Goal: Task Accomplishment & Management: Manage account settings

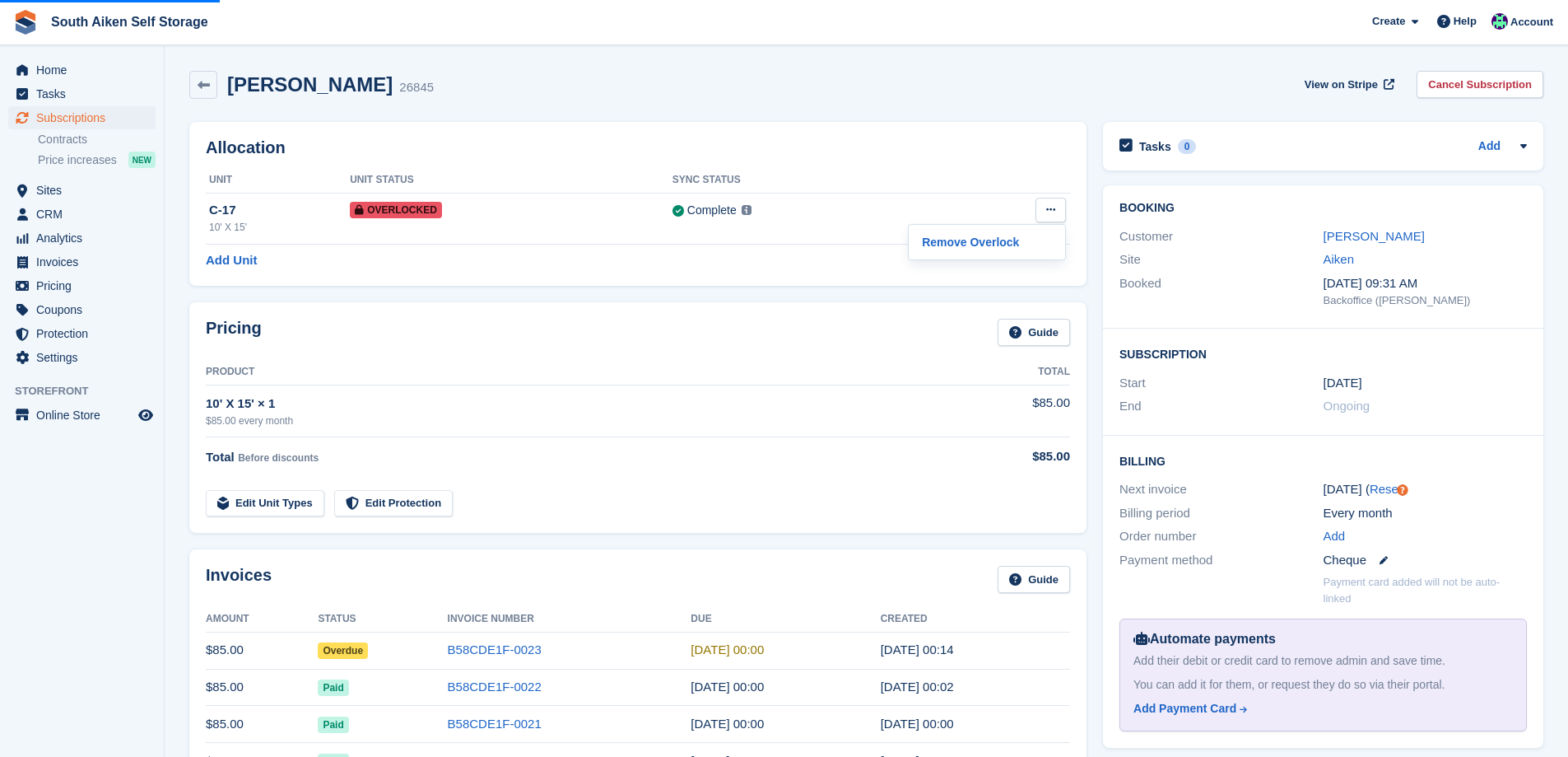
click at [353, 648] on span "Overdue" at bounding box center [342, 650] width 50 height 17
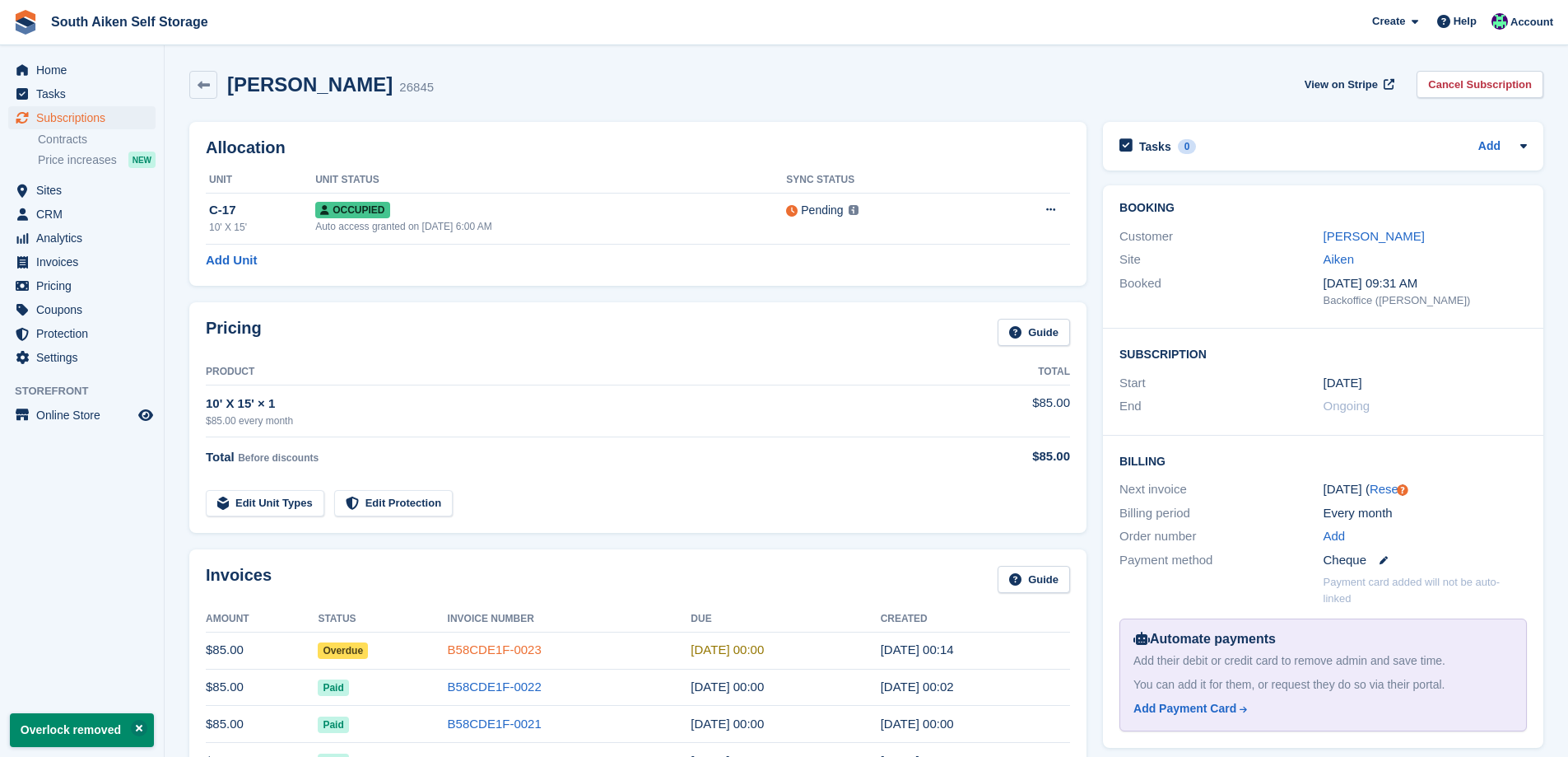
click at [467, 647] on link "B58CDE1F-0023" at bounding box center [494, 649] width 94 height 14
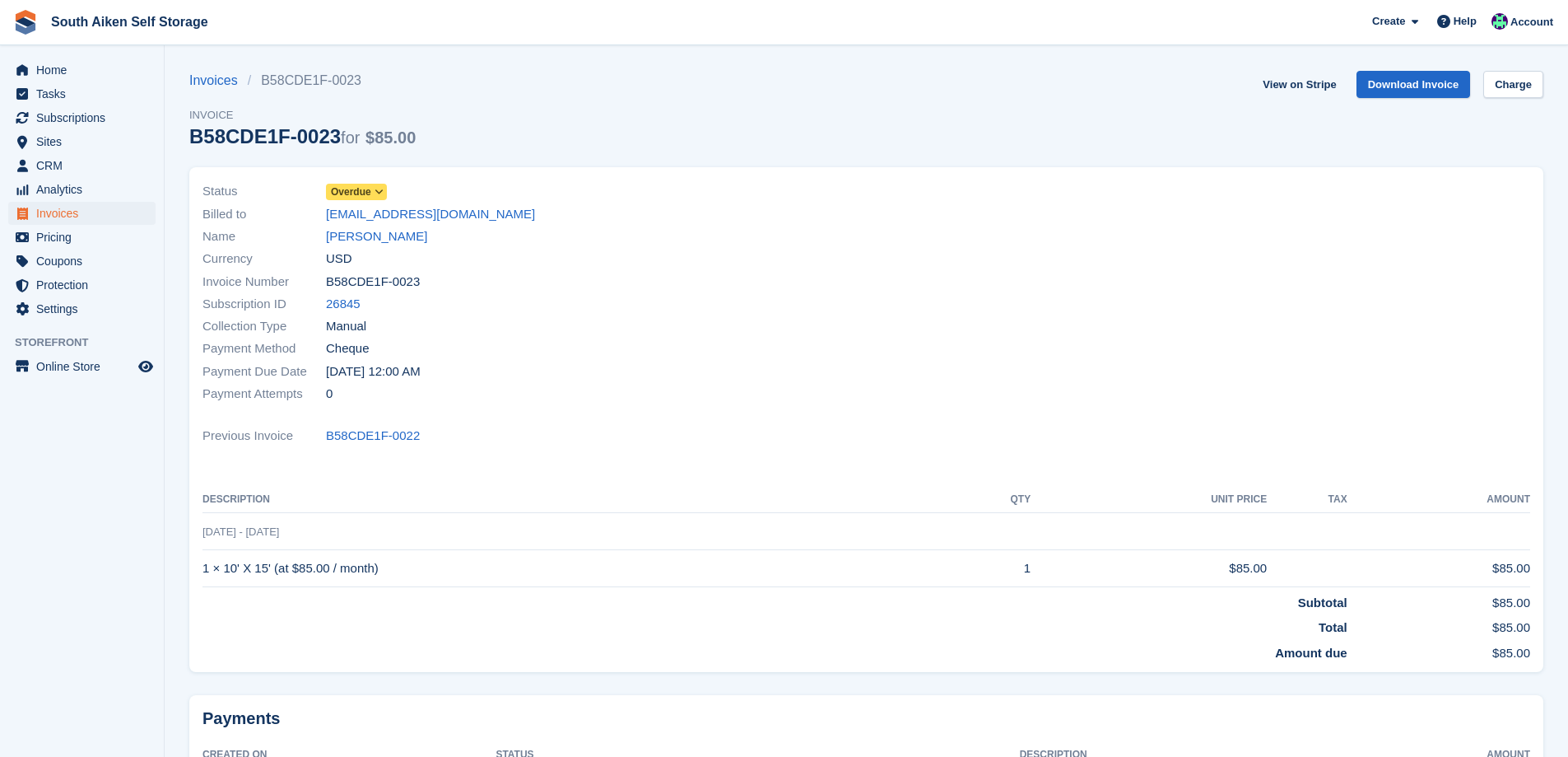
click at [378, 190] on icon at bounding box center [379, 191] width 9 height 10
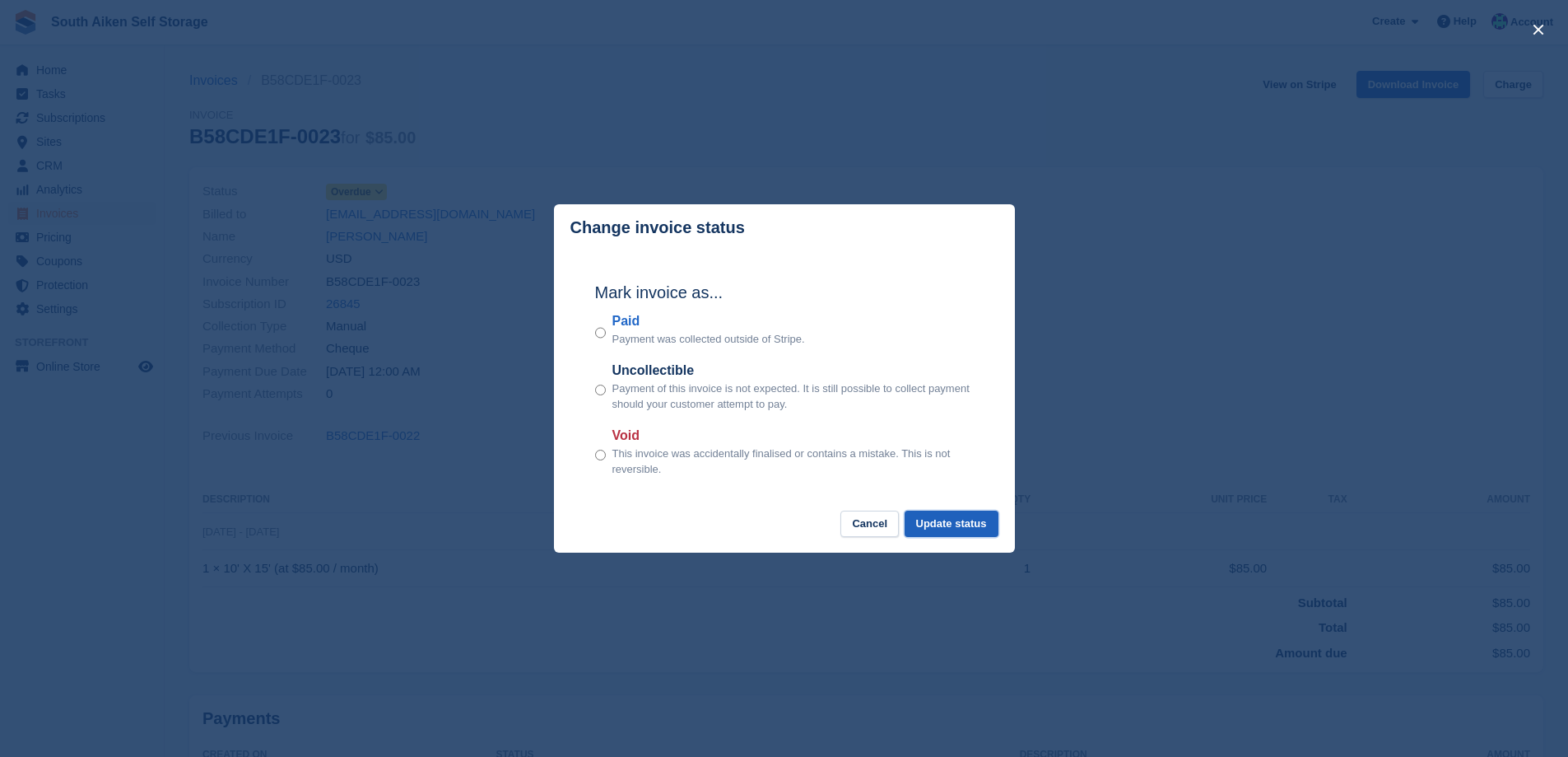
click at [950, 524] on button "Update status" at bounding box center [951, 524] width 94 height 28
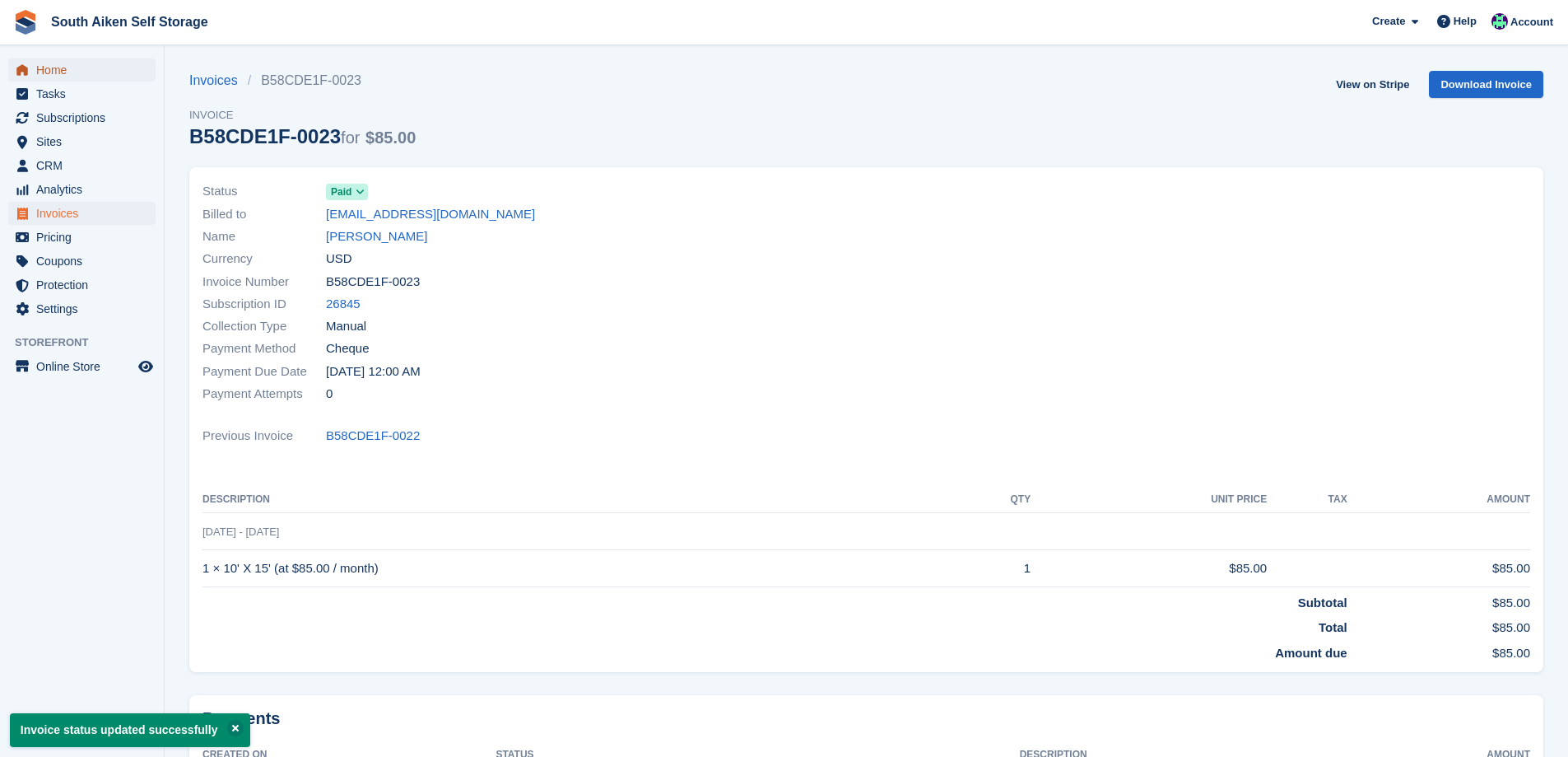
click at [61, 70] on span "Home" at bounding box center [86, 69] width 99 height 23
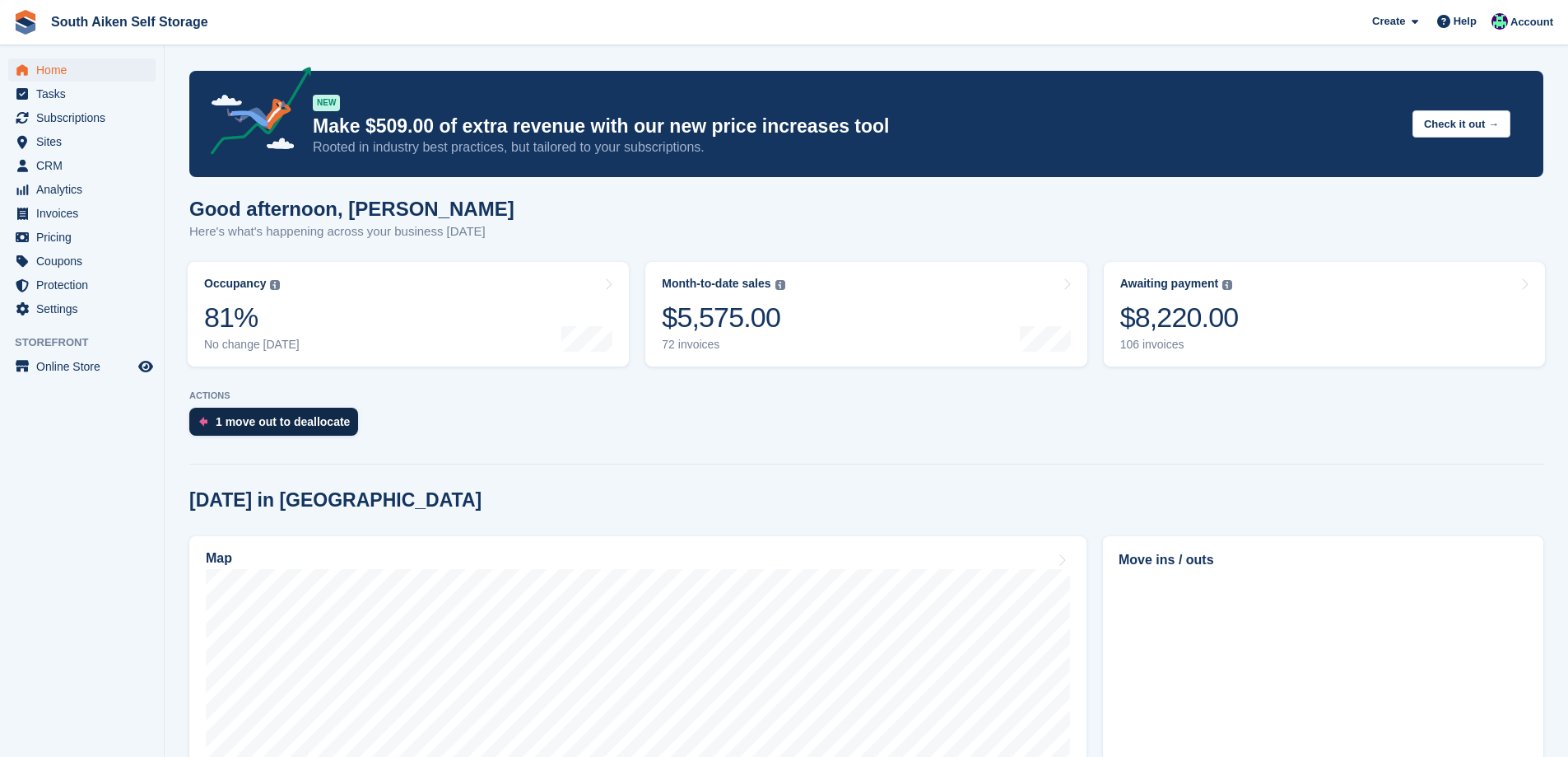
click at [295, 423] on div "1 move out to deallocate" at bounding box center [283, 420] width 134 height 13
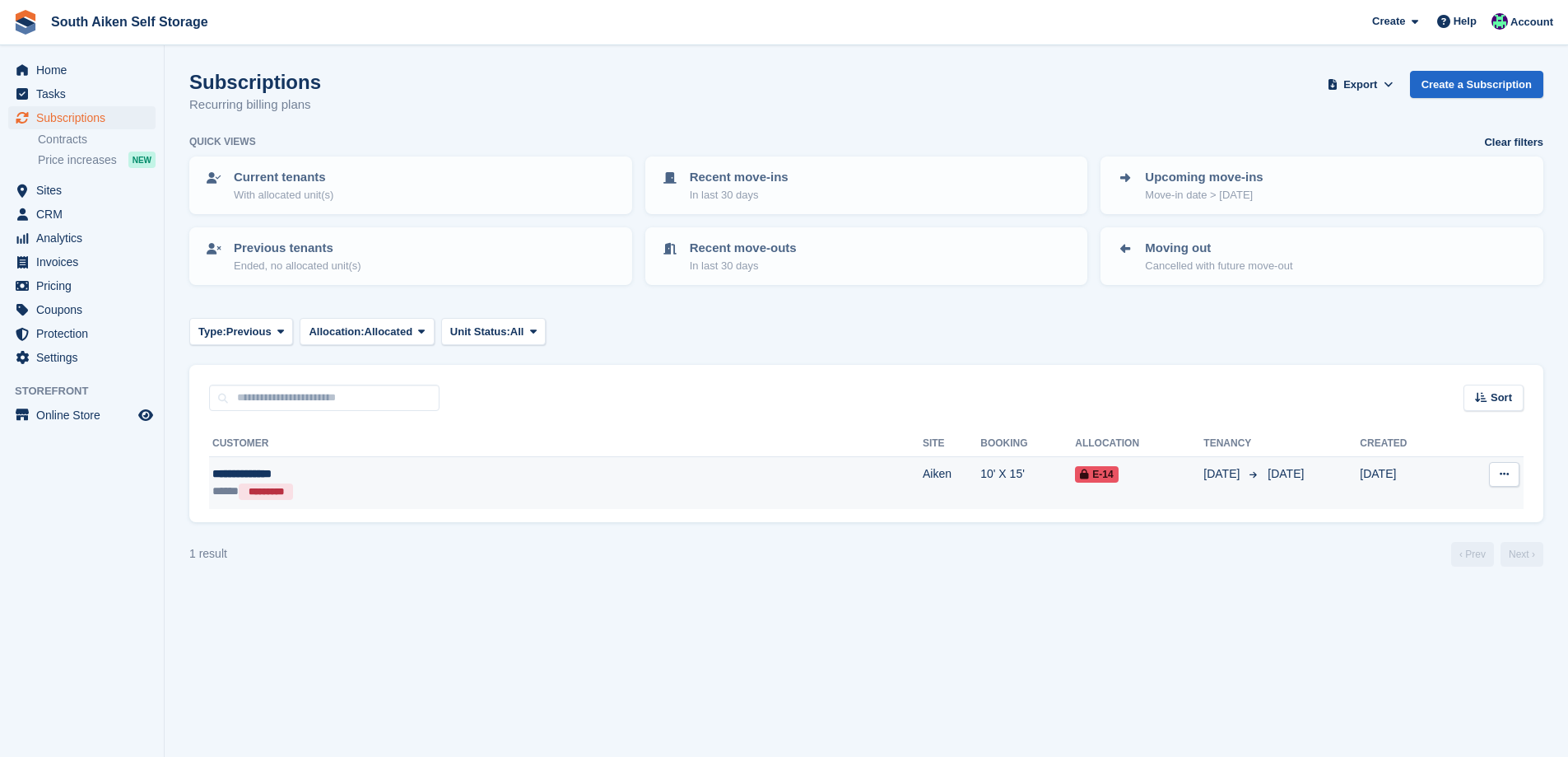
click at [981, 464] on td "10' X 15'" at bounding box center [1028, 483] width 95 height 52
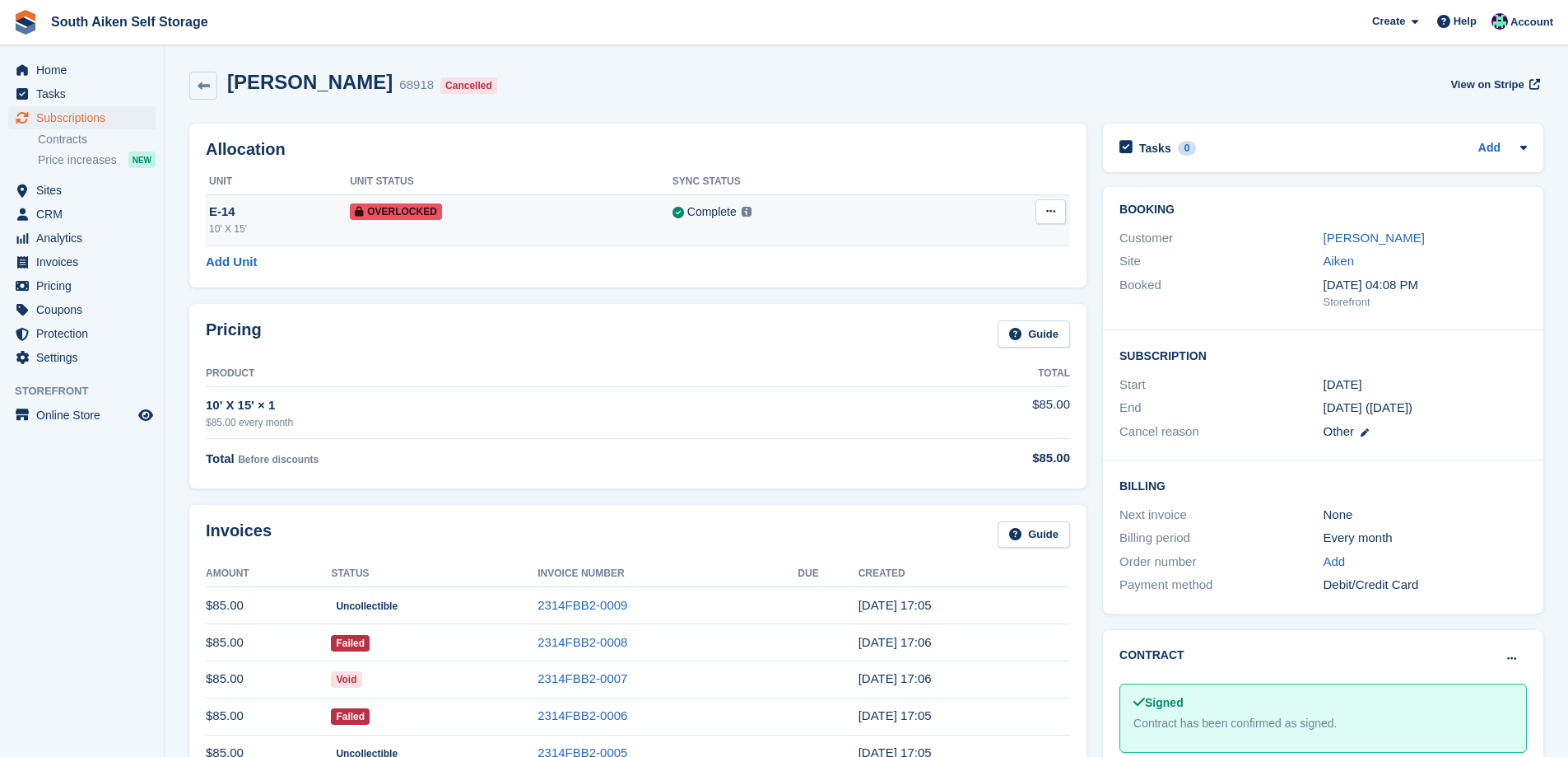
click at [1060, 217] on button at bounding box center [1050, 211] width 31 height 25
click at [979, 238] on p "Remove Overlock" at bounding box center [987, 244] width 143 height 22
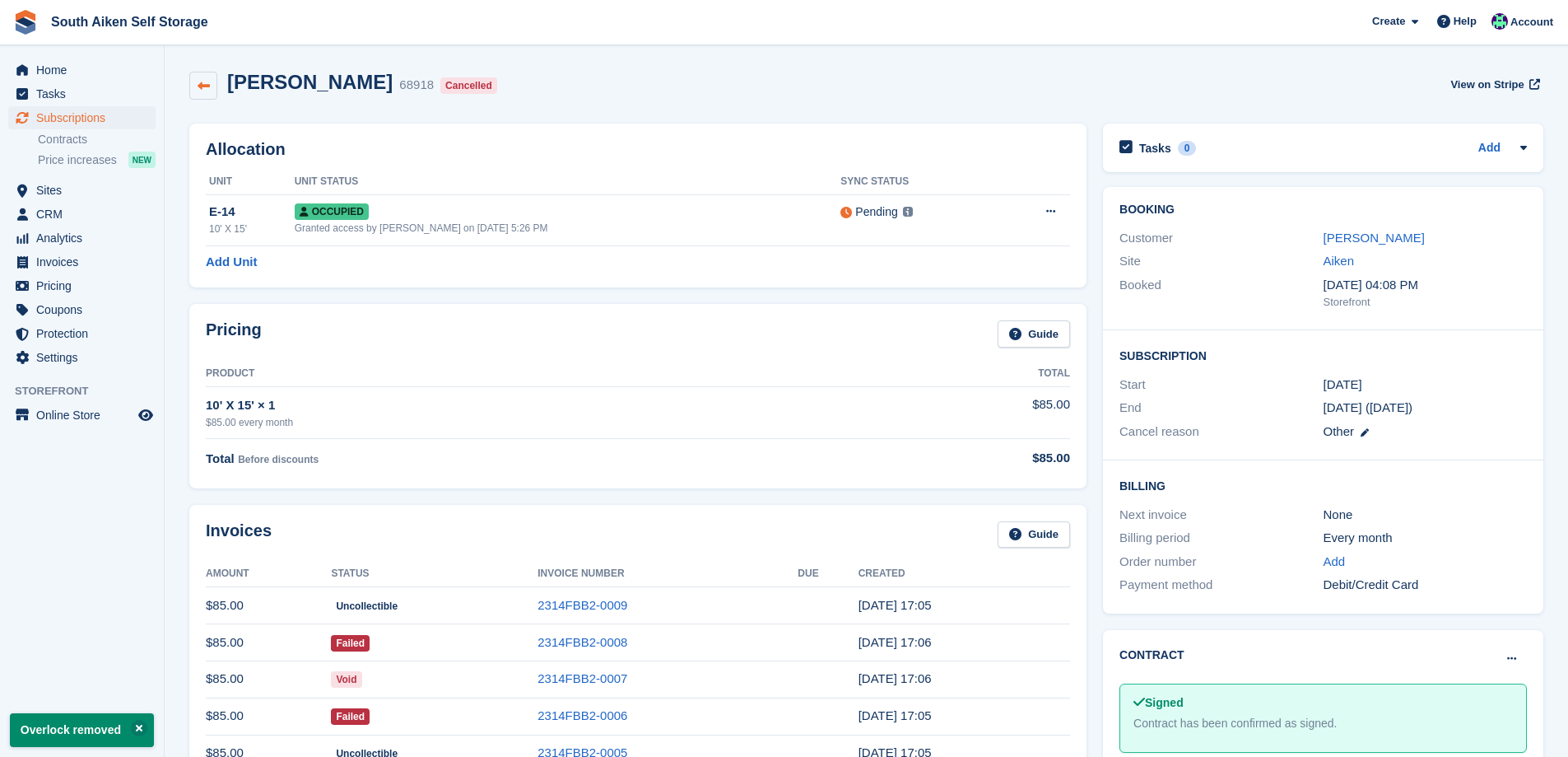
click at [201, 92] on icon at bounding box center [203, 86] width 13 height 13
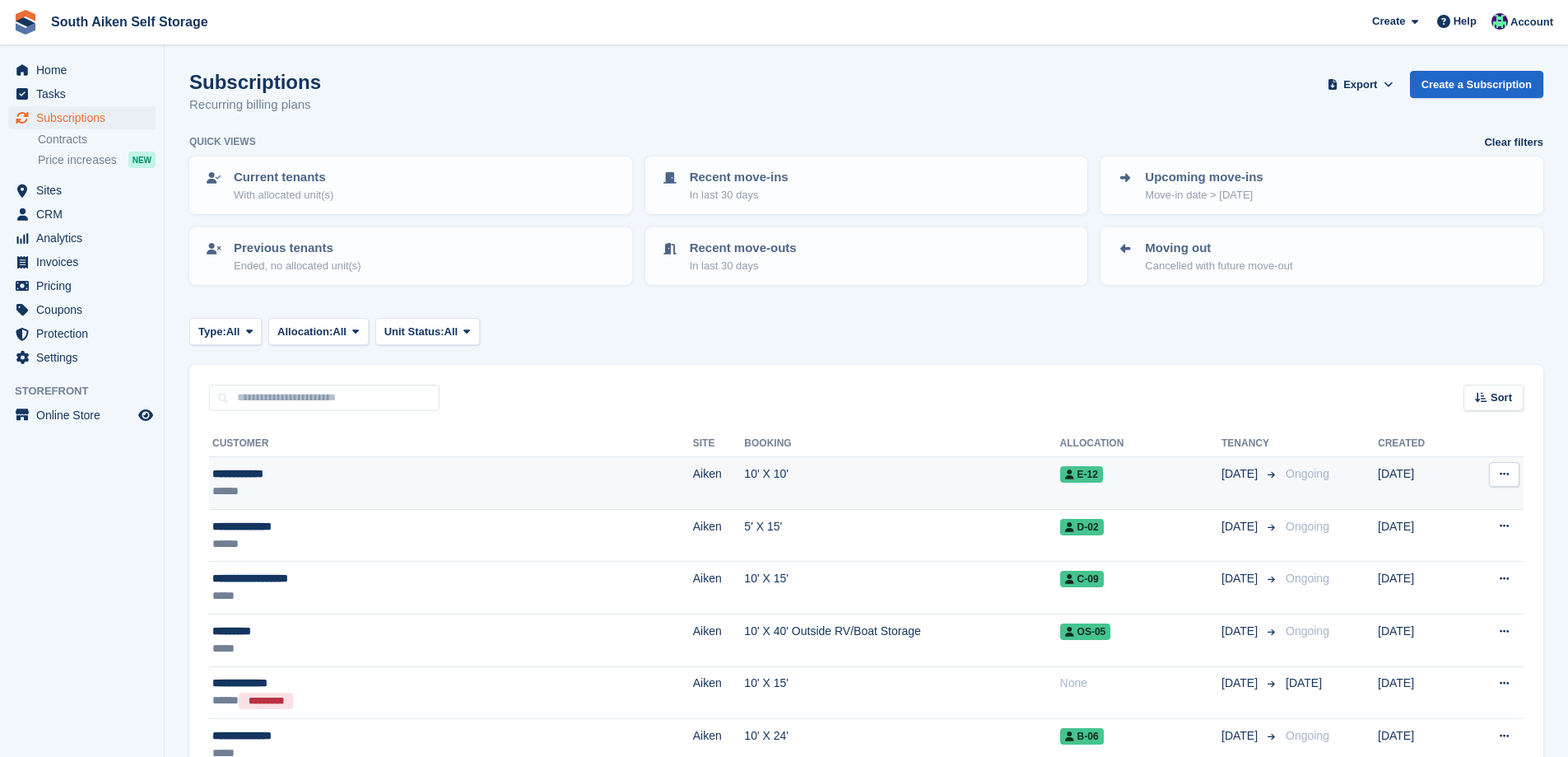
click at [239, 473] on div "**********" at bounding box center [345, 474] width 267 height 18
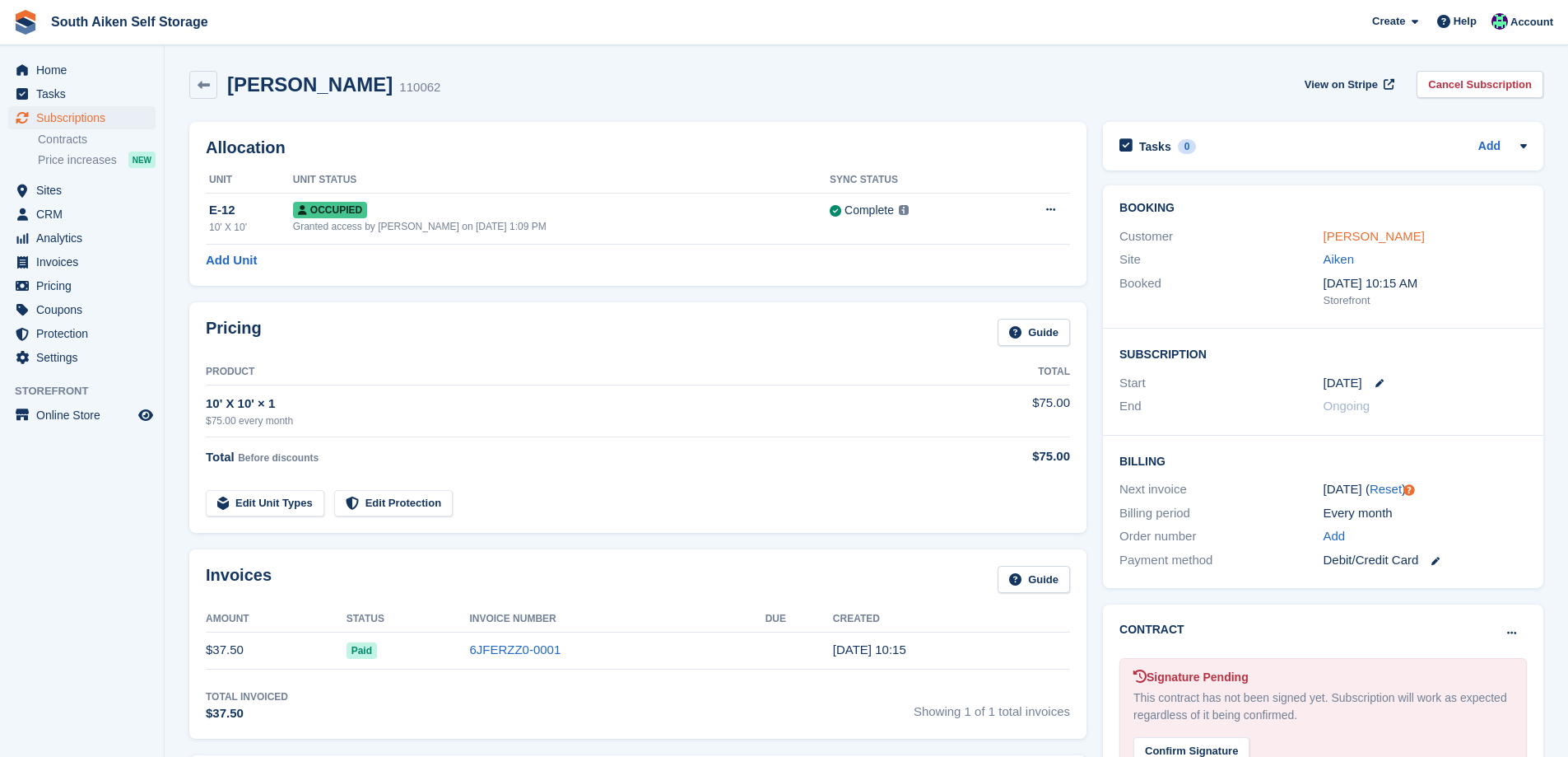
click at [1338, 235] on link "[PERSON_NAME]" at bounding box center [1374, 236] width 102 height 14
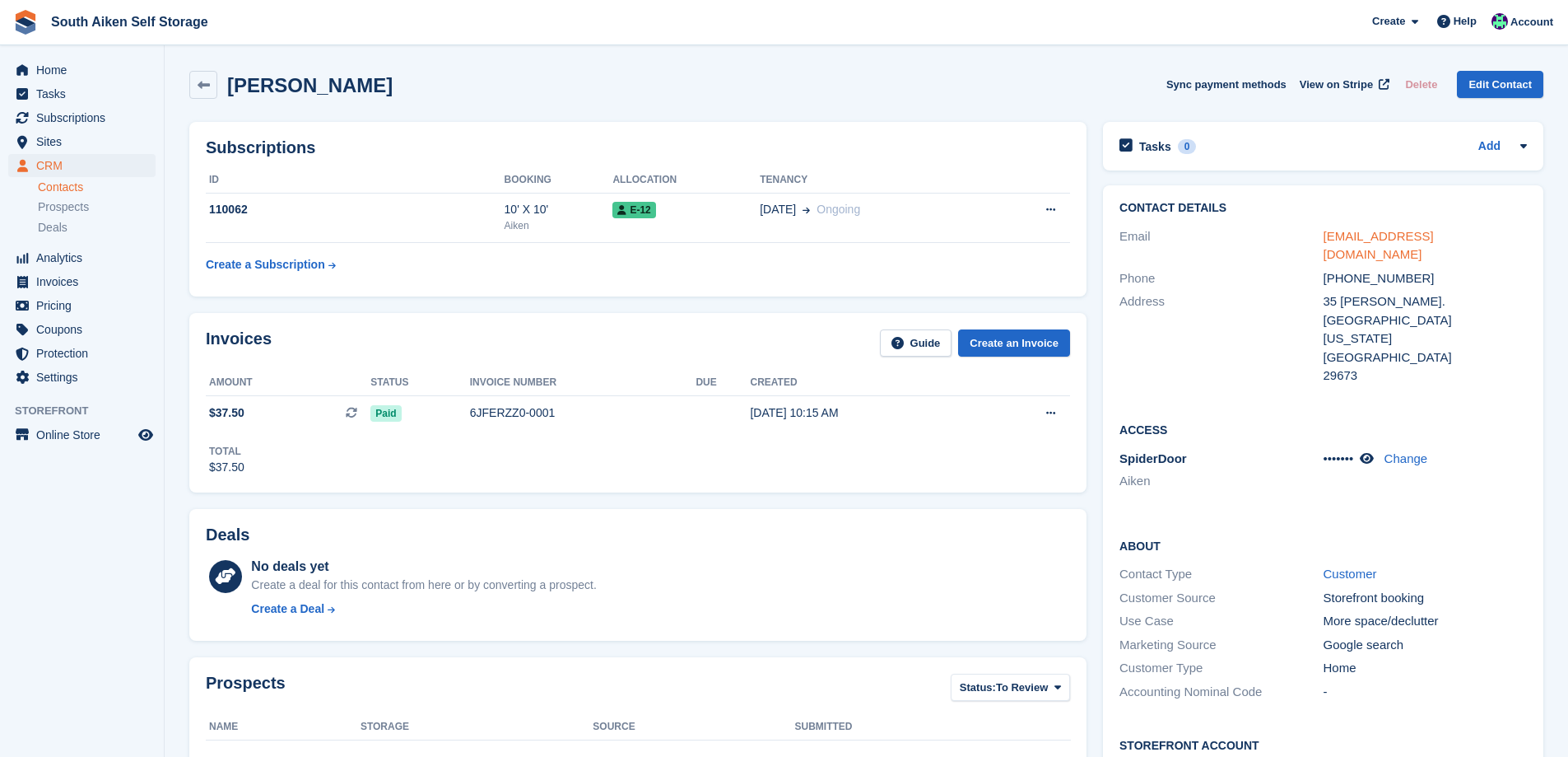
click at [1361, 238] on link "[EMAIL_ADDRESS][DOMAIN_NAME]" at bounding box center [1379, 245] width 111 height 33
click at [493, 410] on div "6JFERZZ0-0001" at bounding box center [582, 414] width 226 height 18
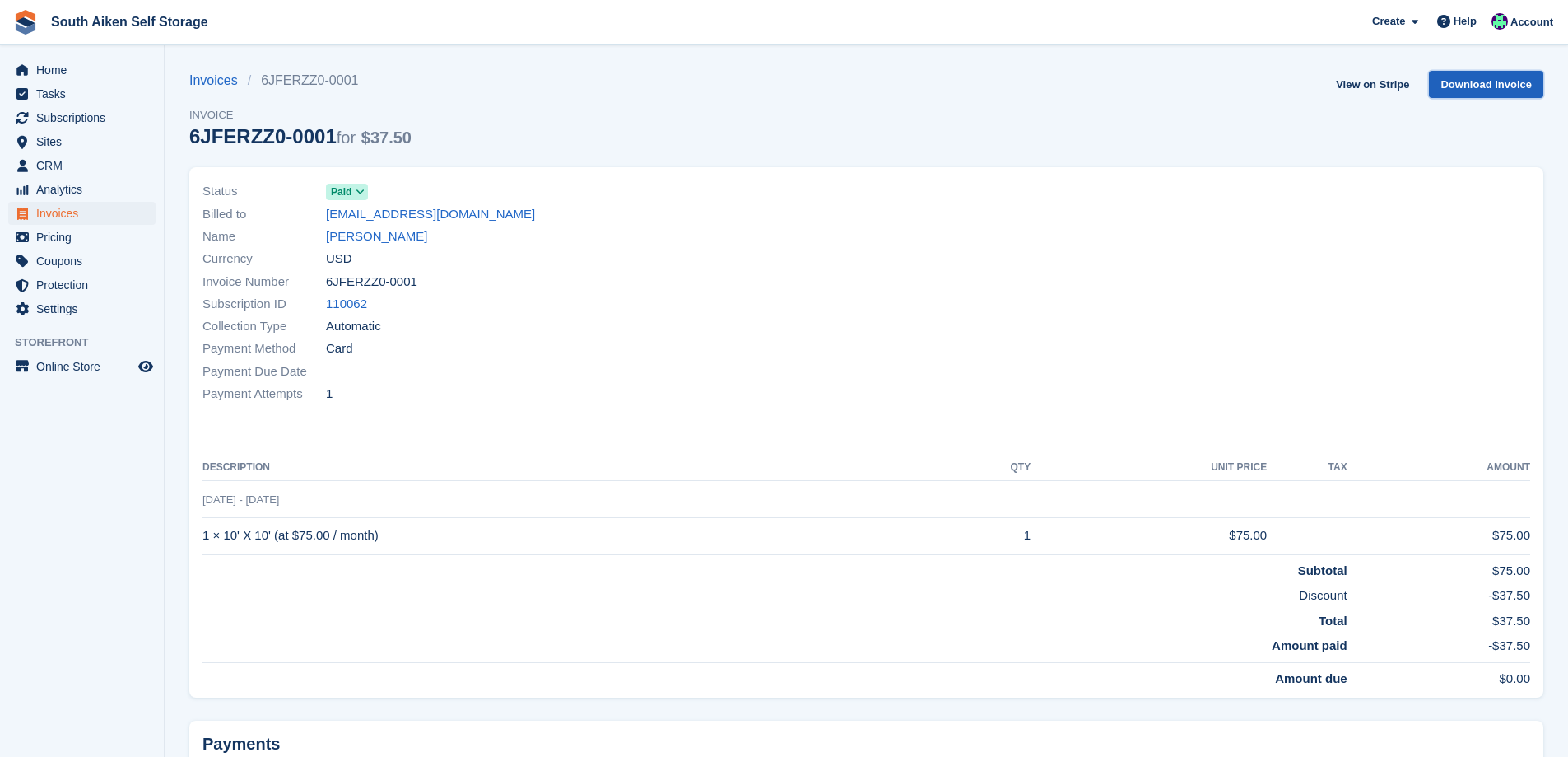
click at [1479, 85] on link "Download Invoice" at bounding box center [1486, 85] width 114 height 28
click at [41, 71] on span "Home" at bounding box center [86, 69] width 99 height 23
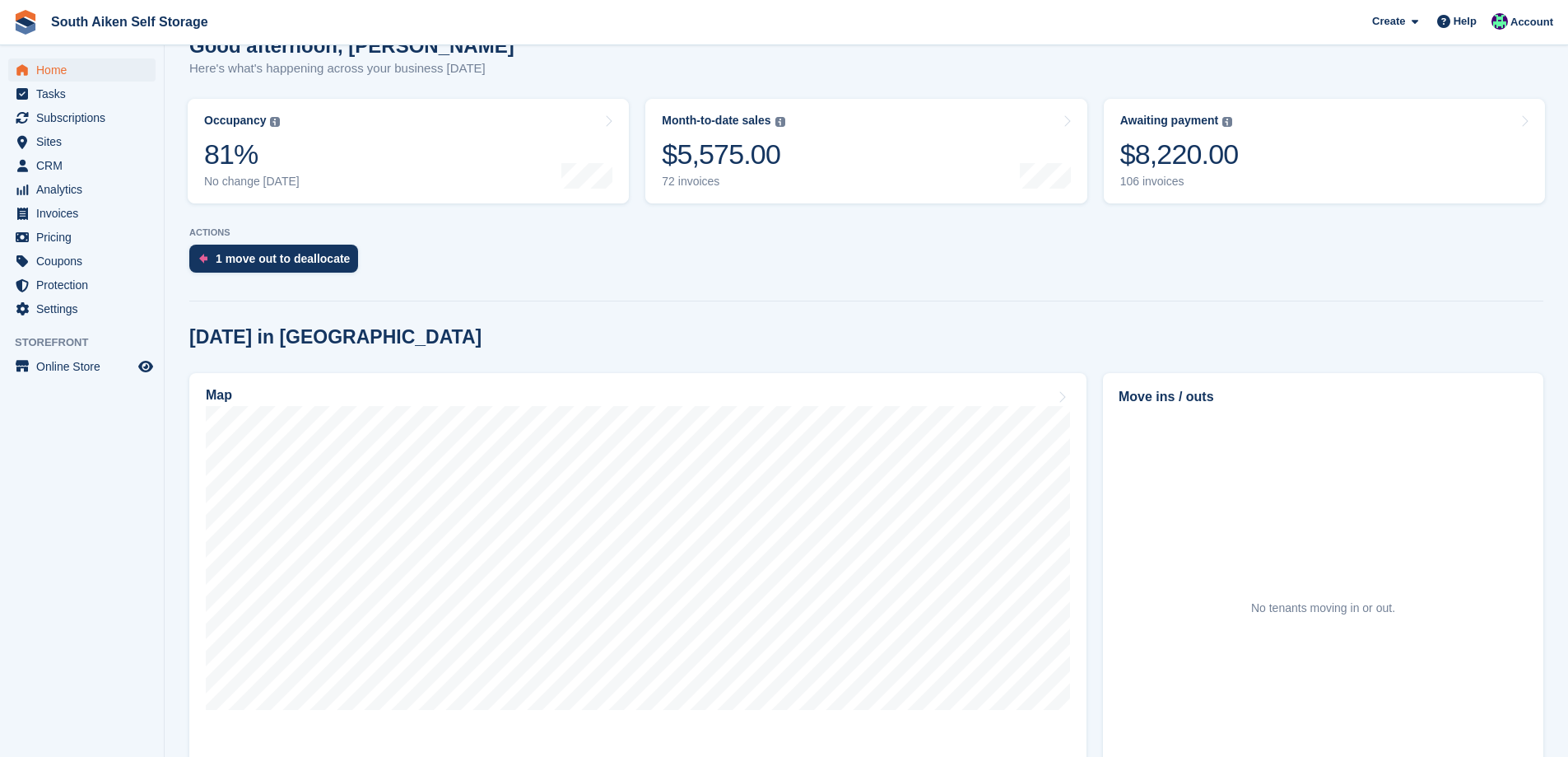
scroll to position [165, 0]
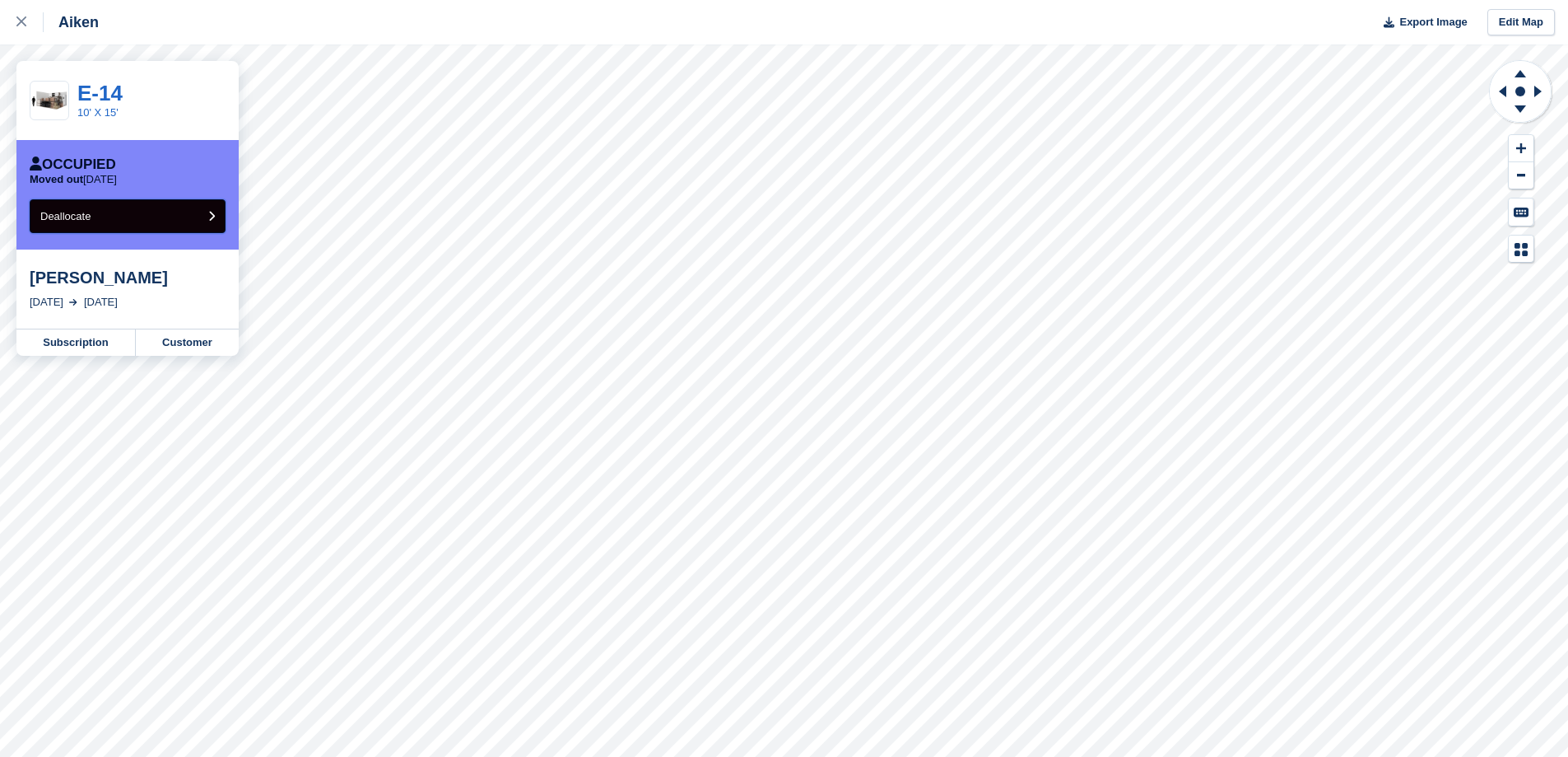
click at [214, 217] on icon "submit" at bounding box center [211, 216] width 7 height 11
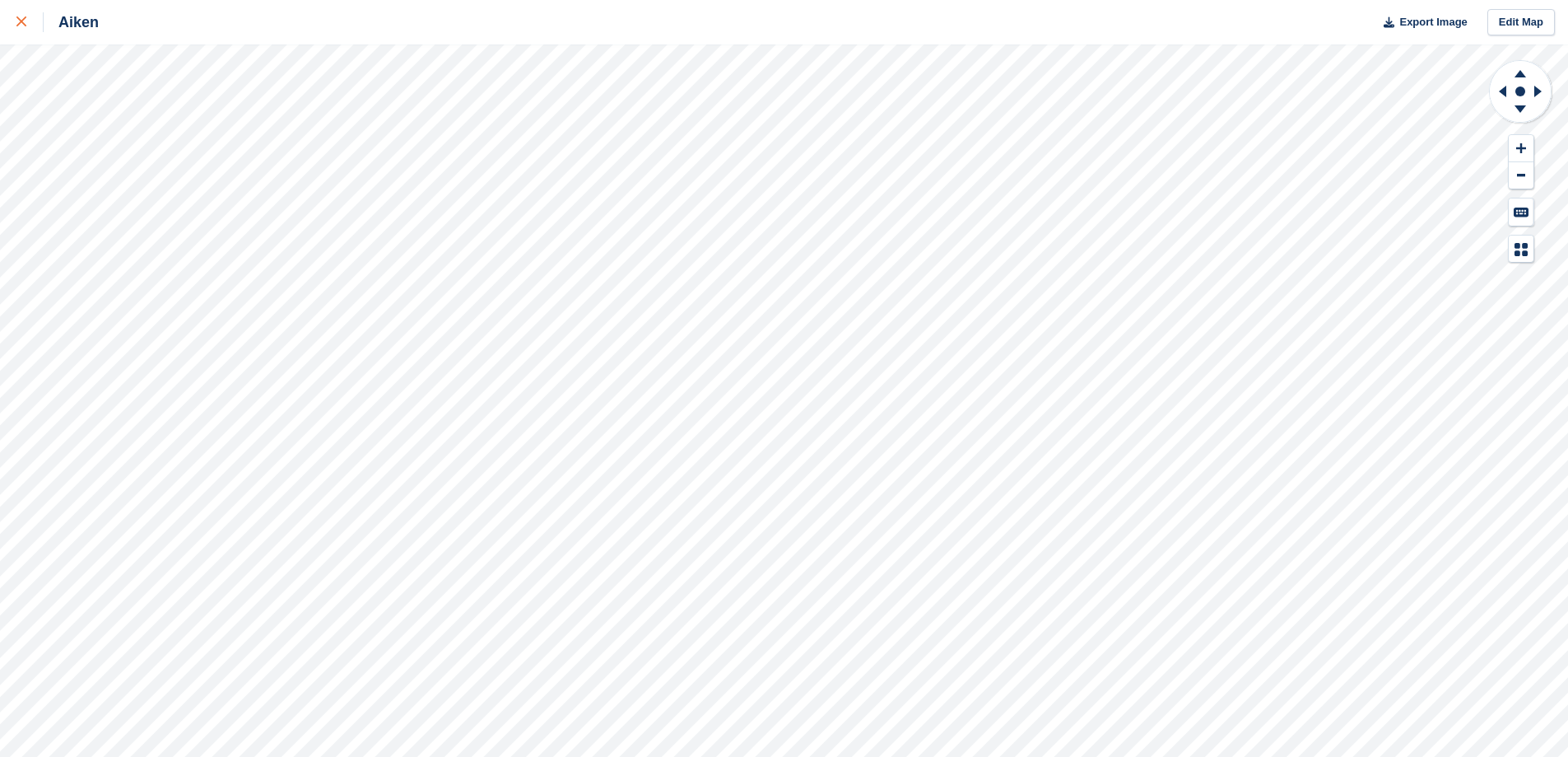
click at [20, 19] on icon at bounding box center [22, 22] width 10 height 10
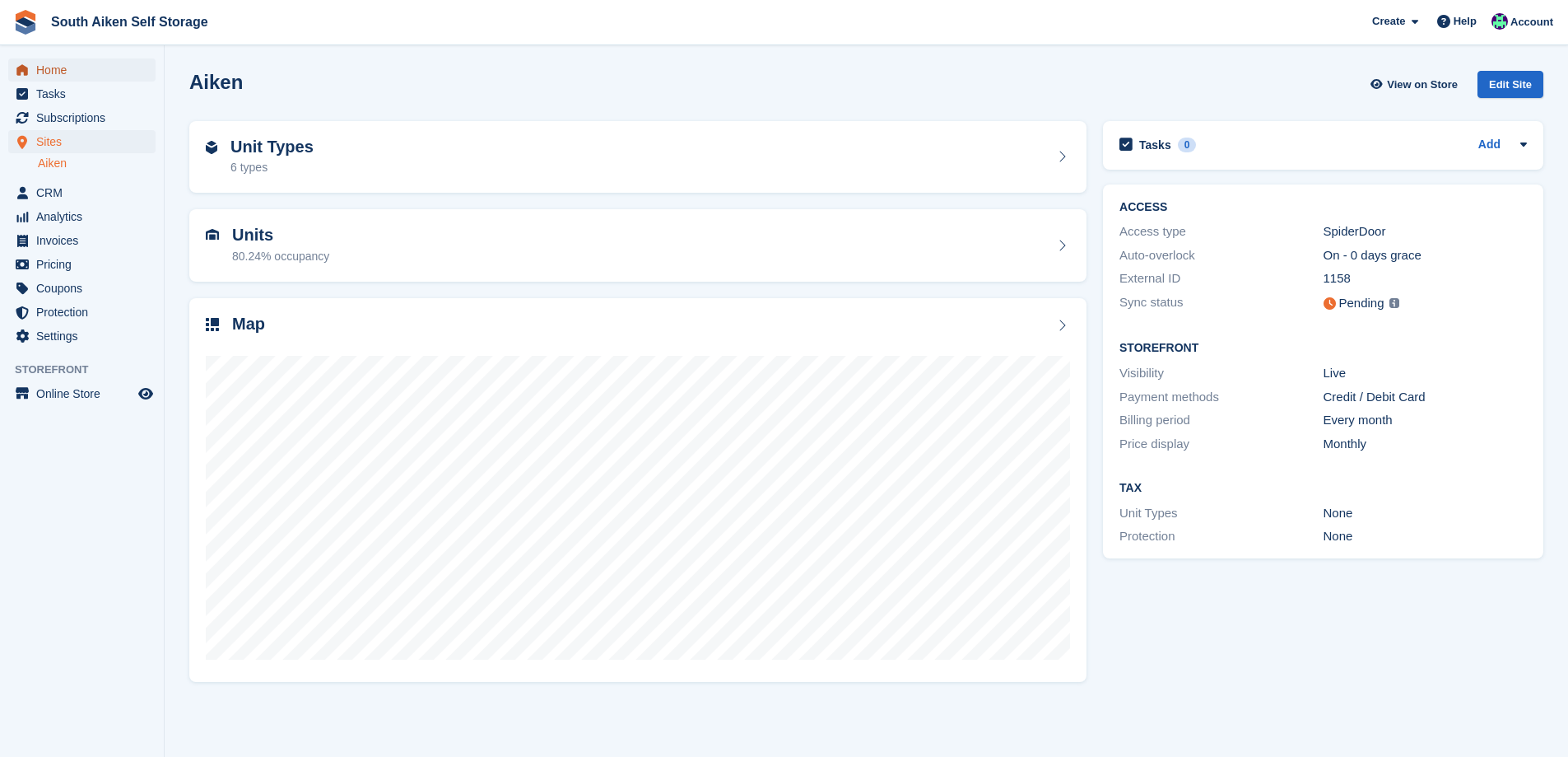
click at [50, 76] on span "Home" at bounding box center [86, 69] width 99 height 23
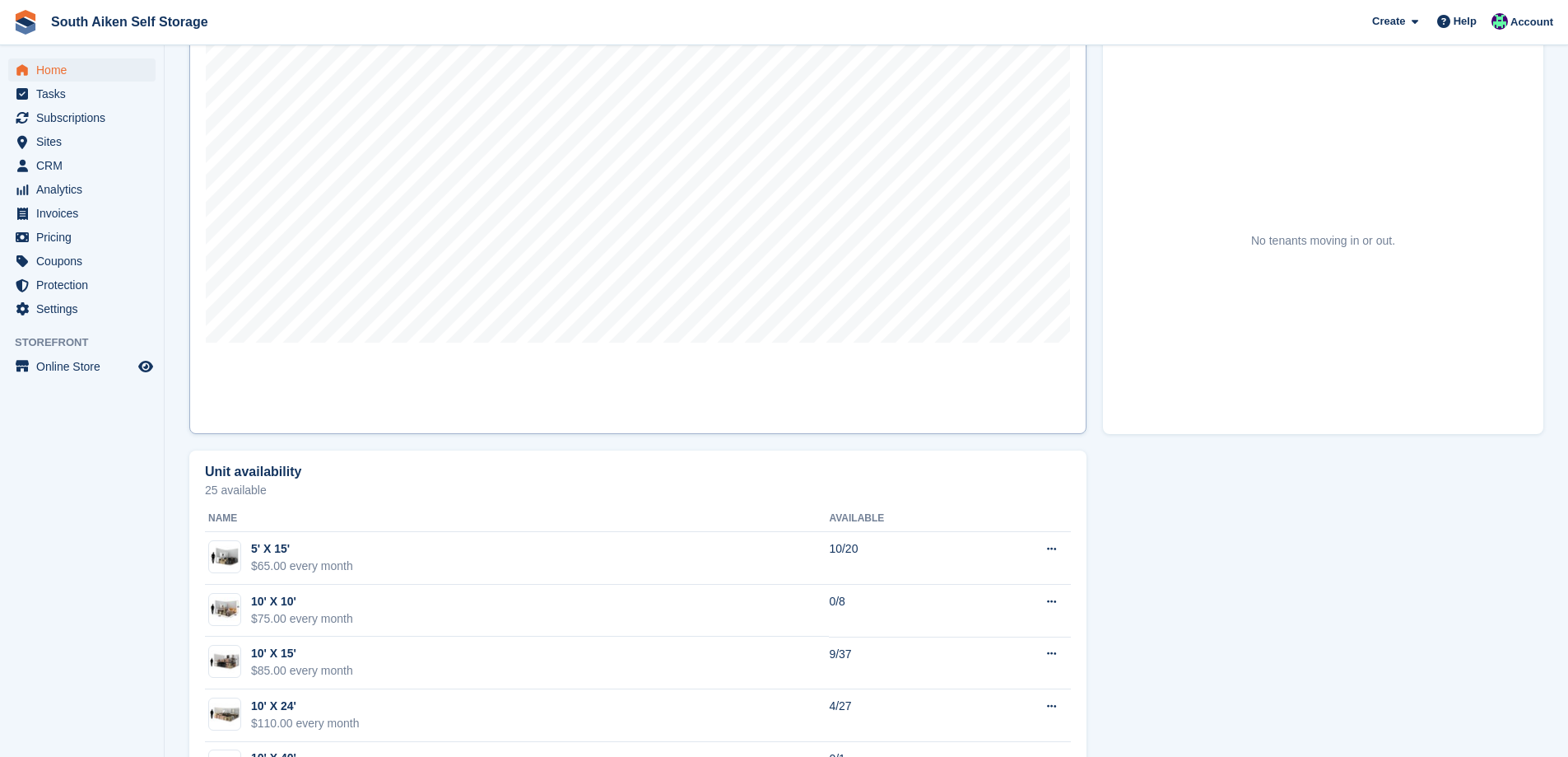
scroll to position [621, 0]
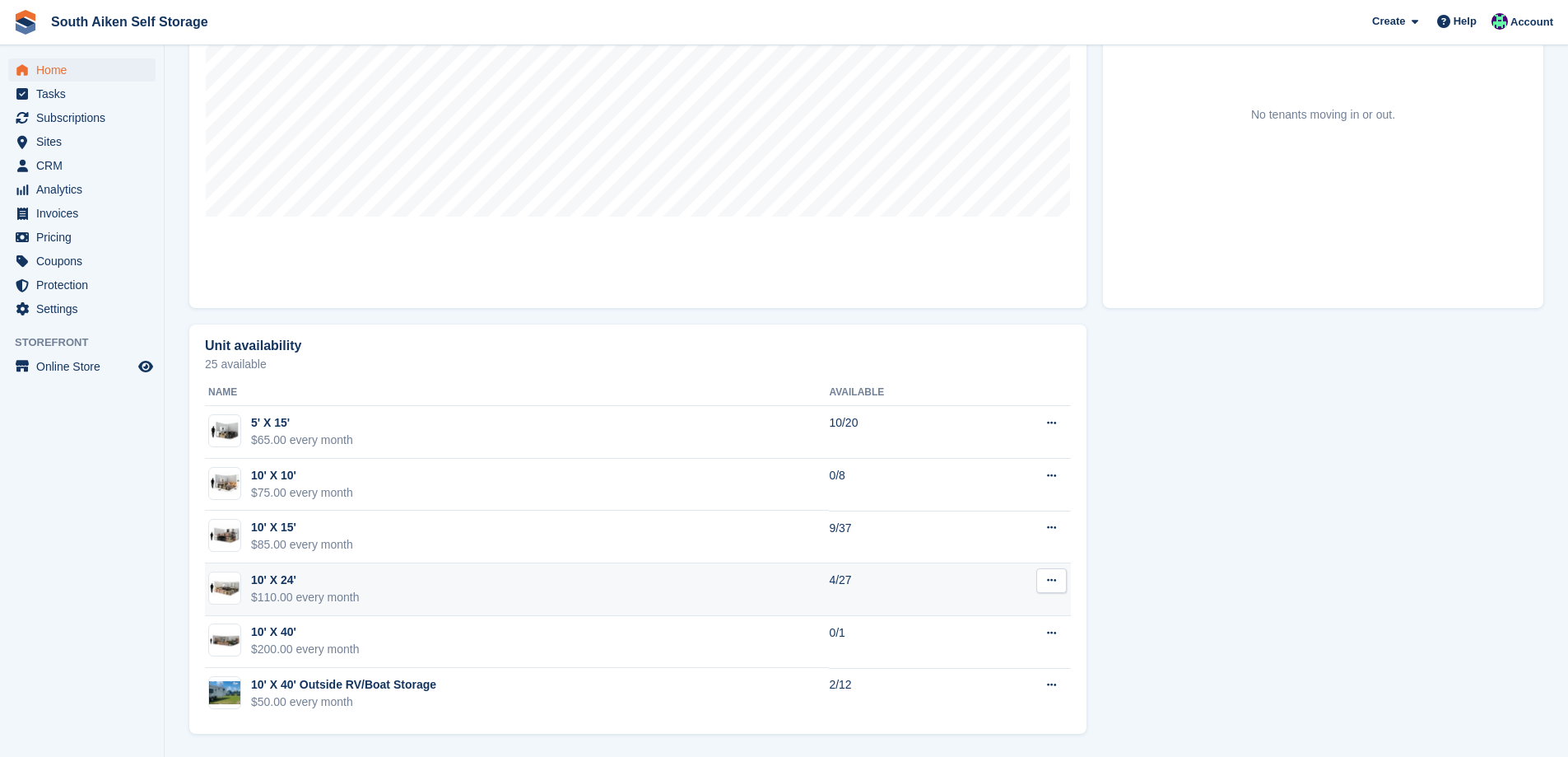
click at [1048, 585] on icon at bounding box center [1051, 579] width 9 height 11
click at [939, 634] on p "View on Store" at bounding box center [987, 634] width 143 height 22
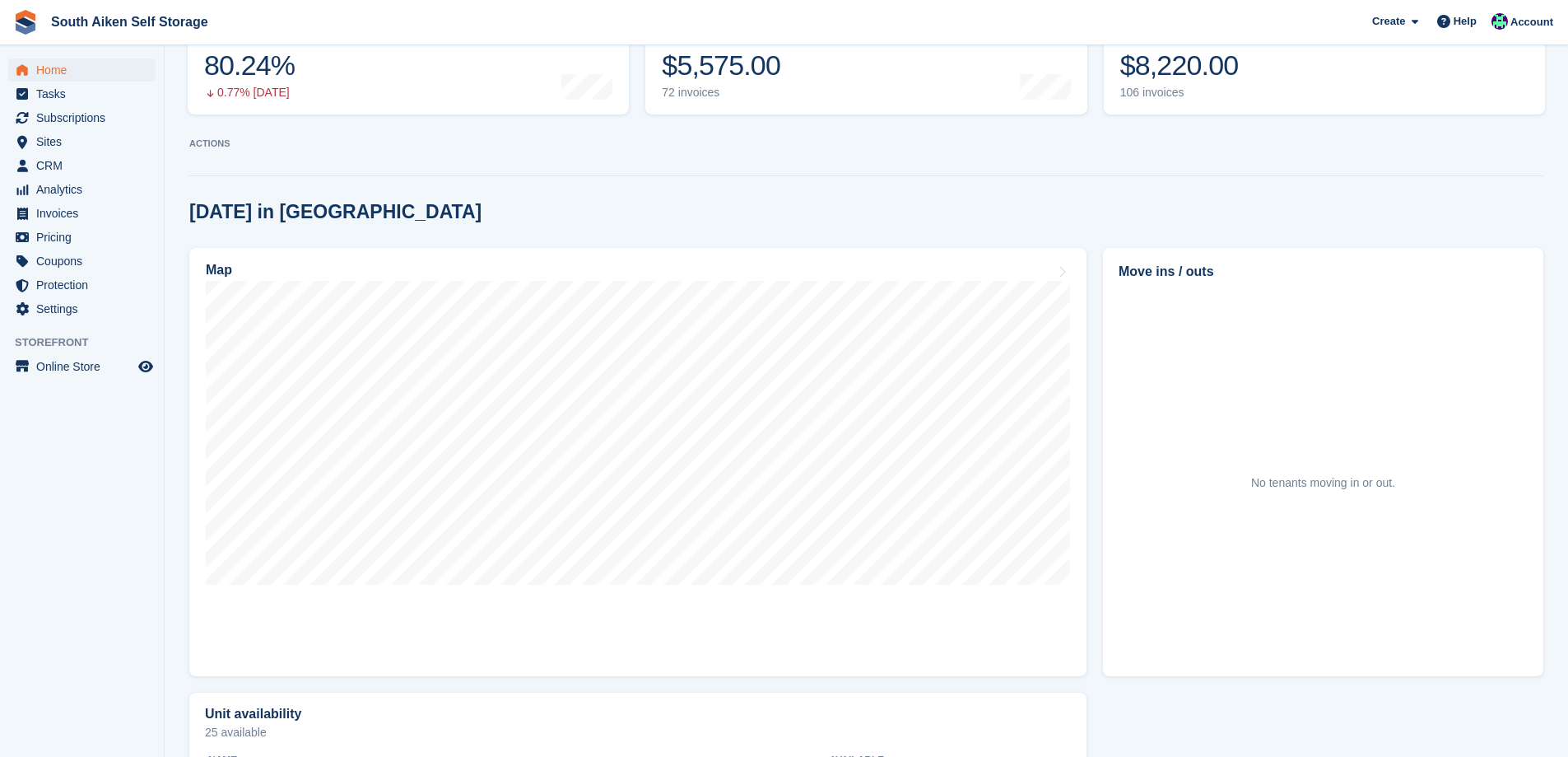
scroll to position [209, 0]
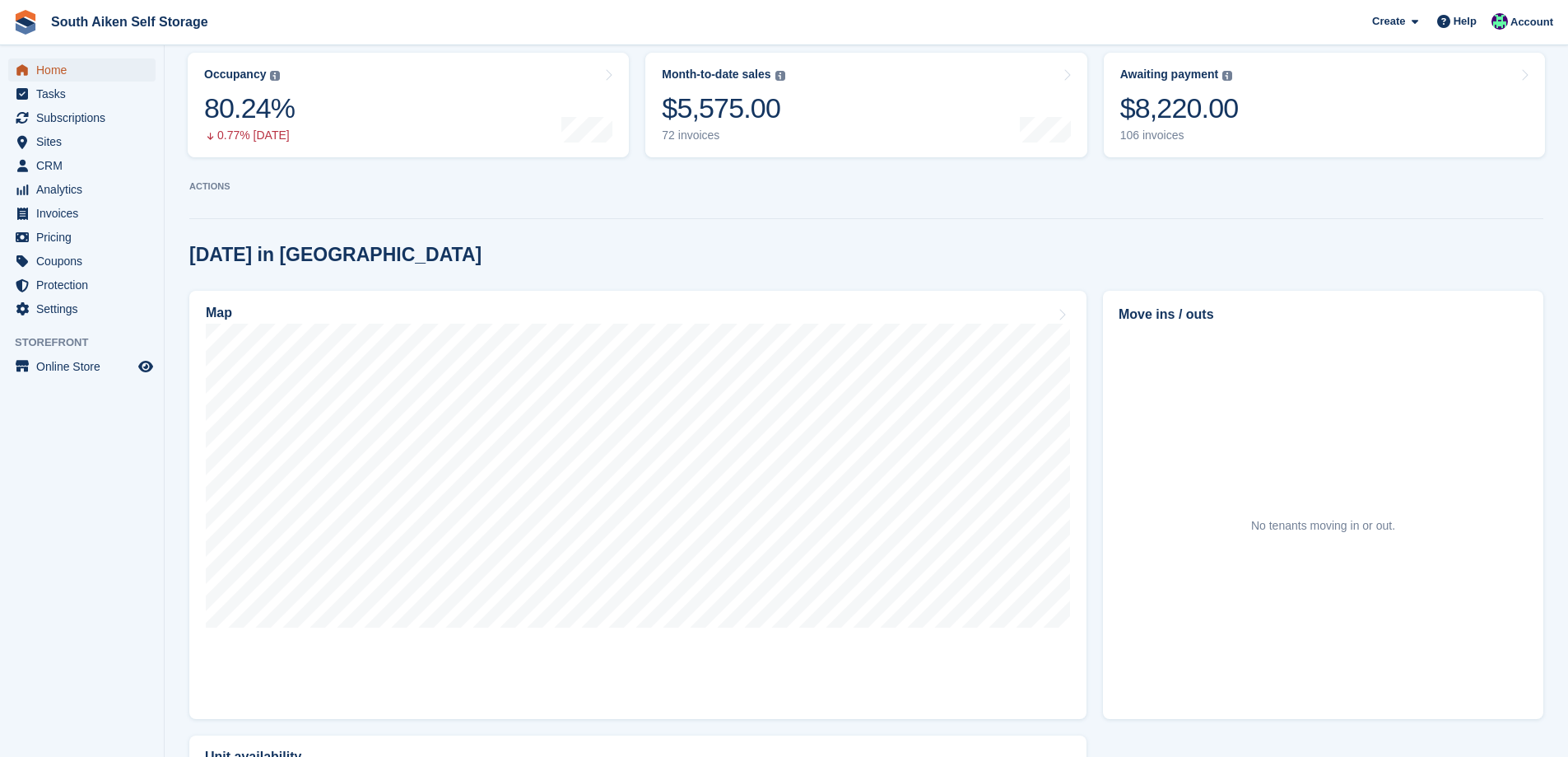
click at [58, 69] on span "Home" at bounding box center [86, 69] width 99 height 23
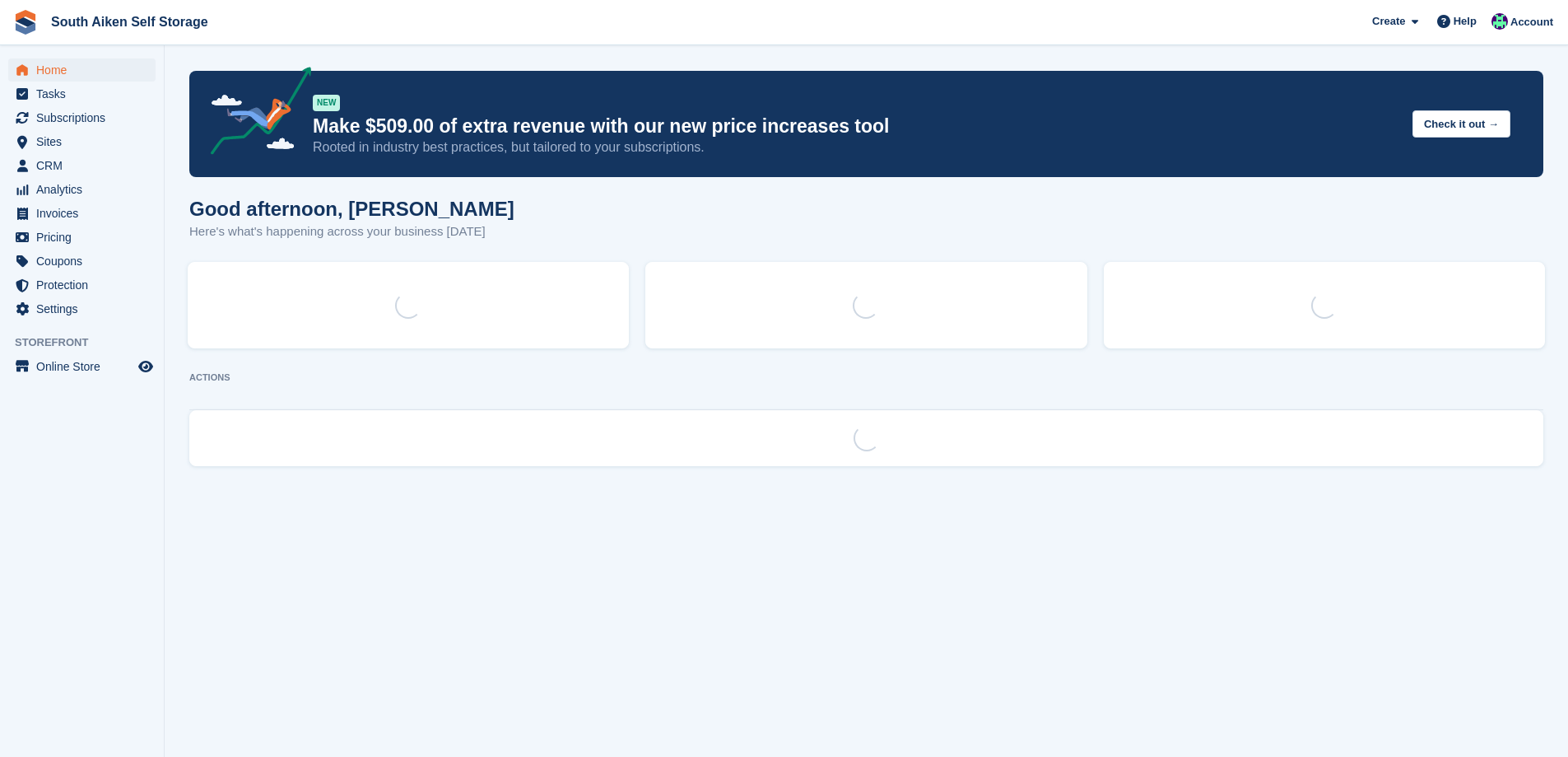
scroll to position [0, 0]
